Goal: Find specific page/section: Find specific page/section

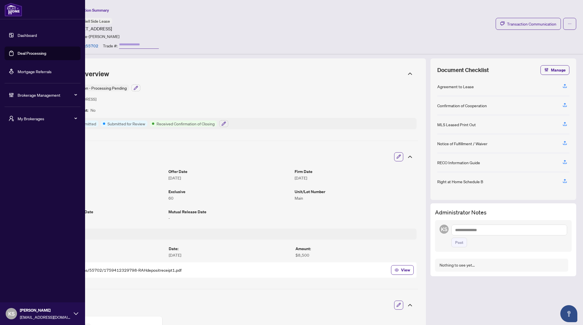
click at [18, 52] on link "Deal Processing" at bounding box center [32, 53] width 29 height 5
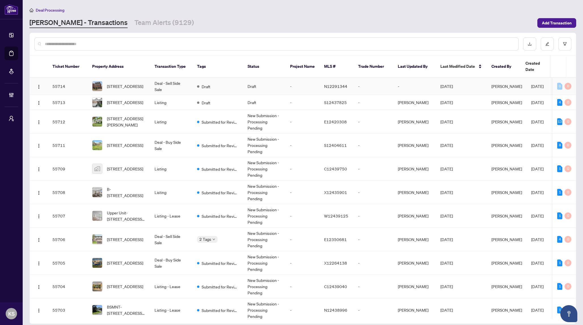
click at [153, 78] on td "Deal - Sell Side Sale" at bounding box center [171, 86] width 43 height 17
